Goal: Find specific page/section: Find specific page/section

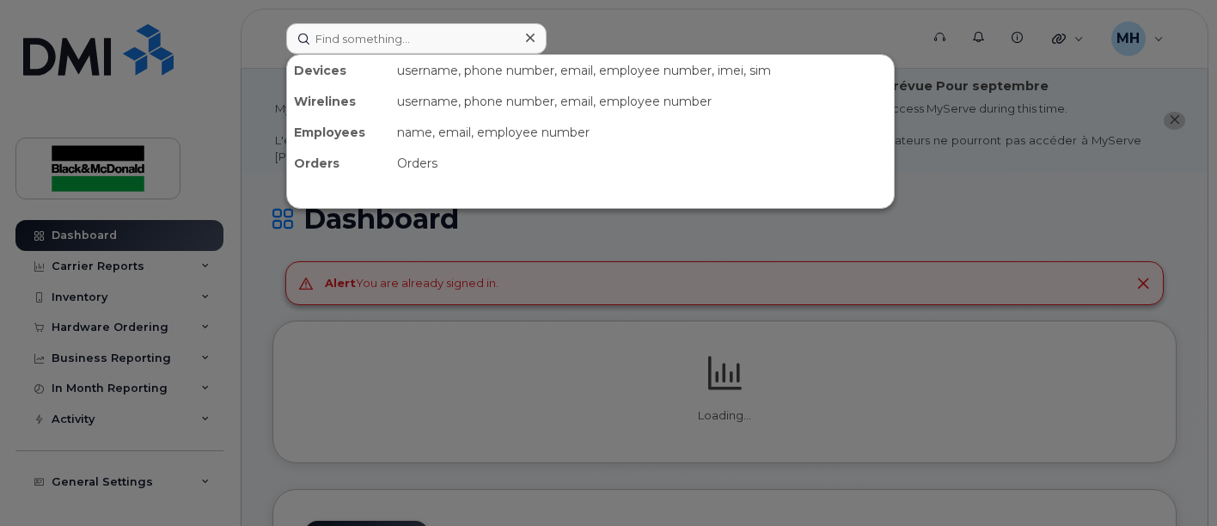
click at [373, 33] on input at bounding box center [416, 38] width 260 height 31
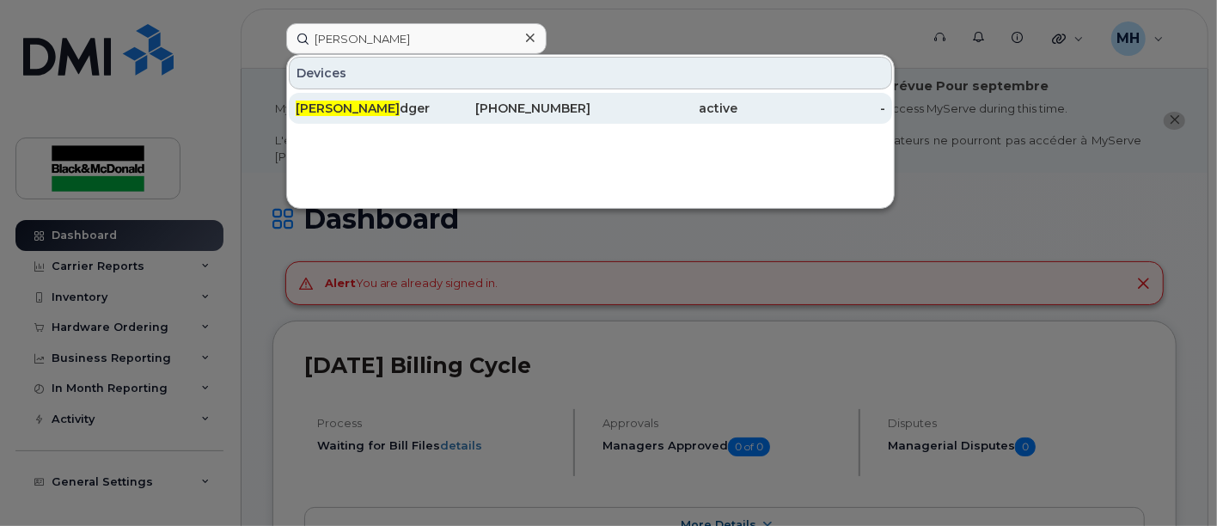
type input "[PERSON_NAME]"
click at [333, 103] on span "[PERSON_NAME]" at bounding box center [348, 108] width 104 height 15
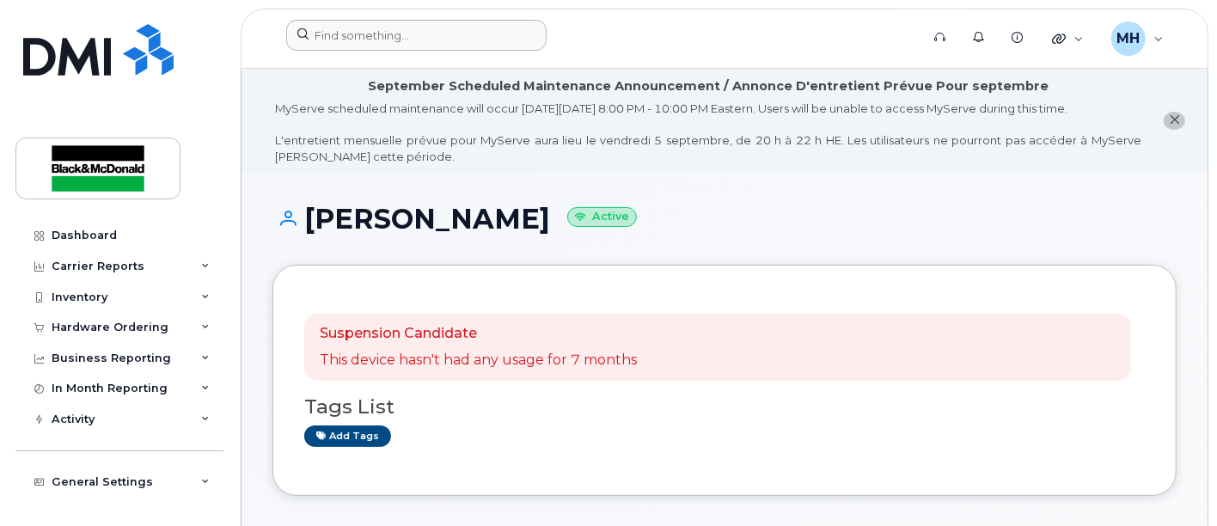
drag, startPoint x: 328, startPoint y: 18, endPoint x: 341, endPoint y: 32, distance: 18.9
click at [335, 27] on header "Support Alerts Knowledge Base Quicklinks Suspend / Cancel Device Change SIM Car…" at bounding box center [725, 39] width 968 height 60
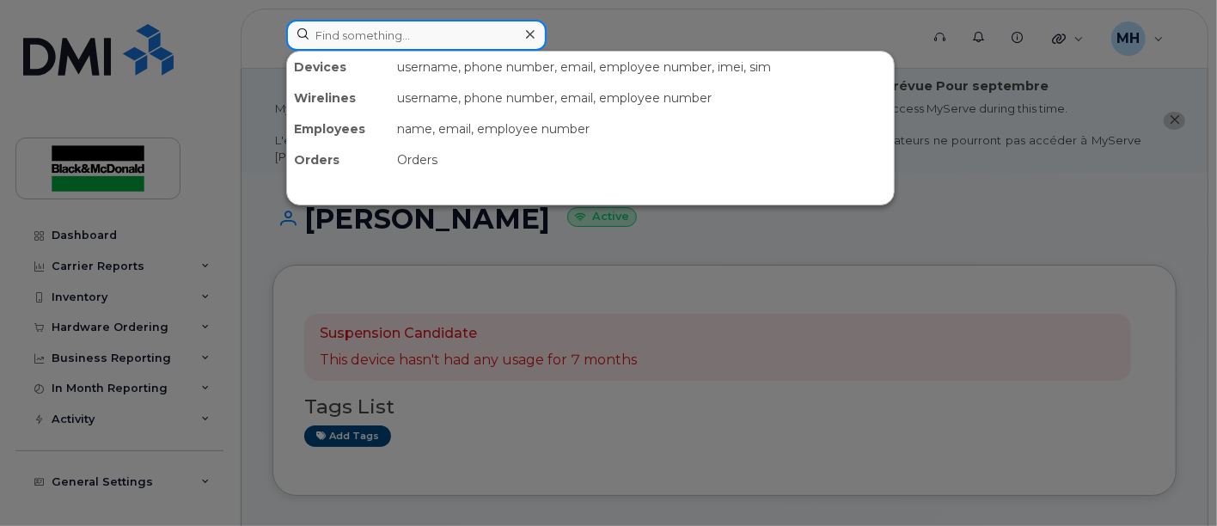
click at [357, 39] on input at bounding box center [416, 35] width 260 height 31
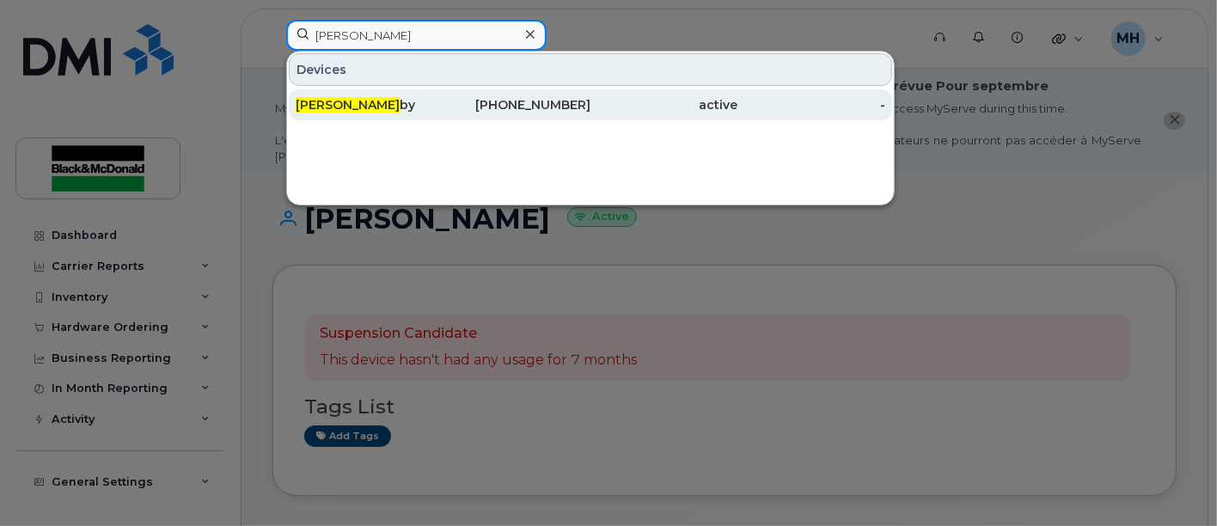
type input "Cameron Whit"
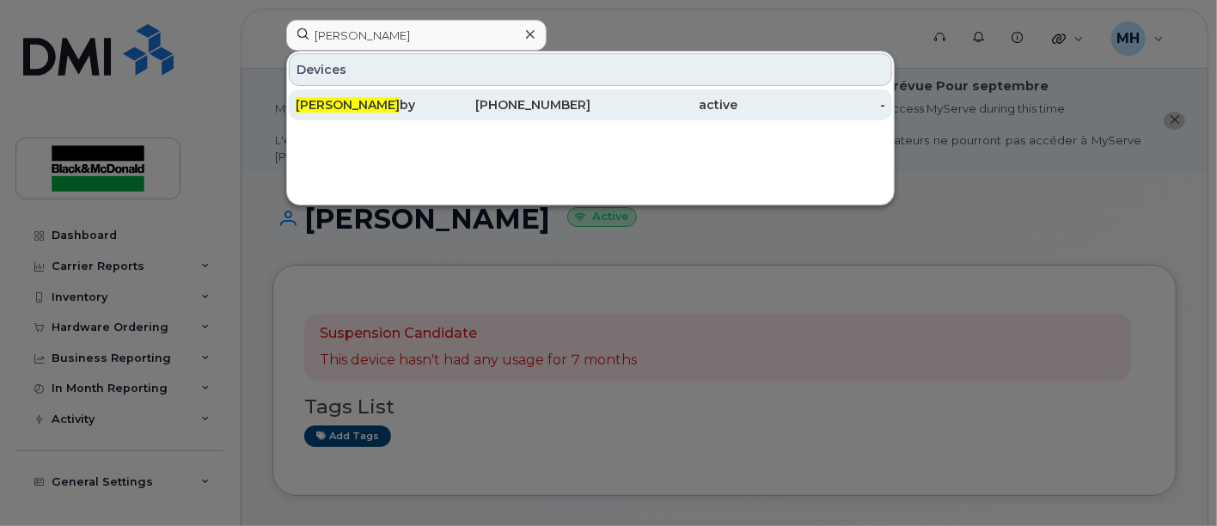
click at [353, 103] on span "Cameron Whit" at bounding box center [348, 104] width 104 height 15
